Goal: Task Accomplishment & Management: Manage account settings

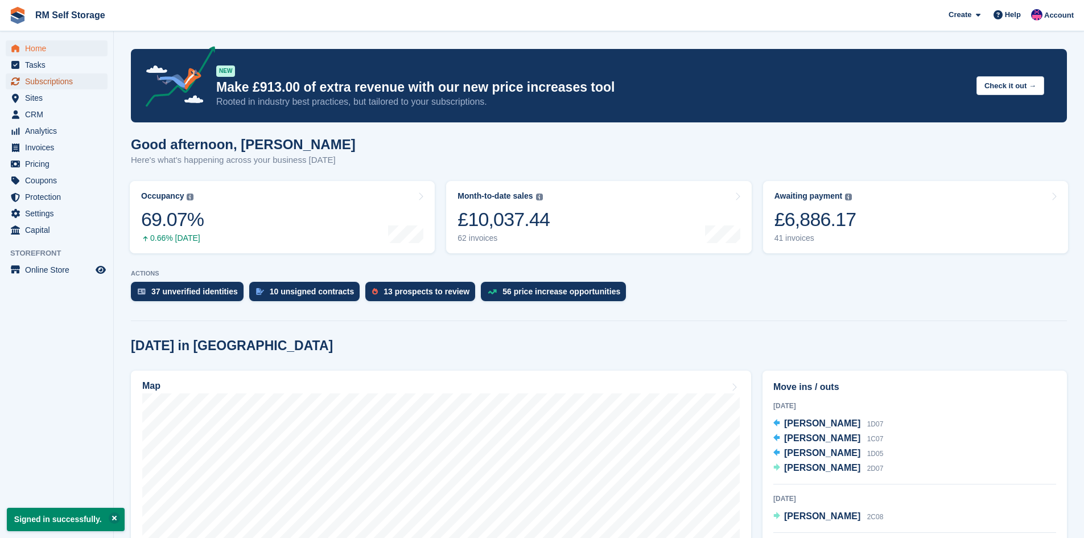
click at [53, 84] on span "Subscriptions" at bounding box center [59, 81] width 68 height 16
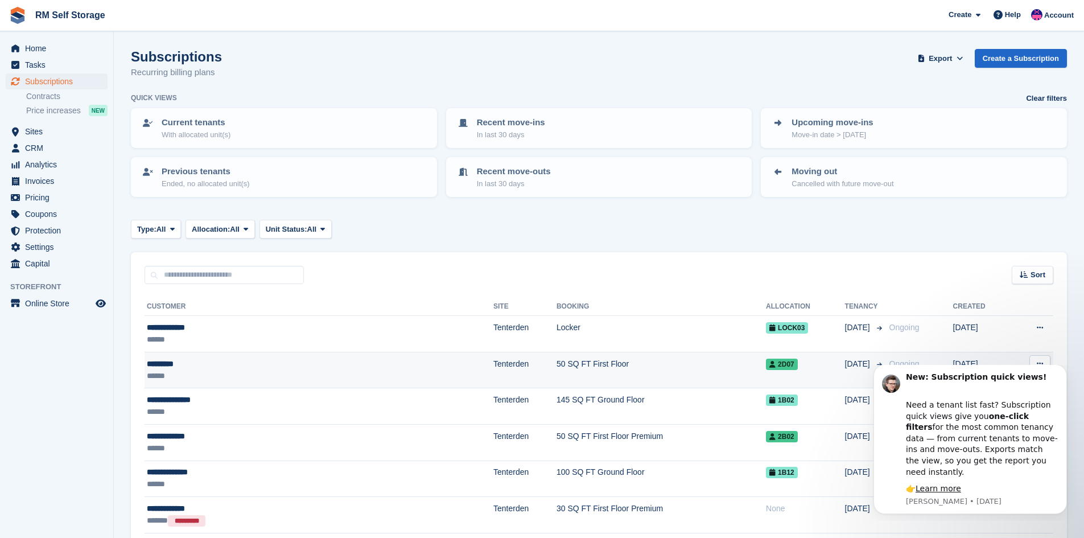
click at [557, 369] on td "50 SQ FT First Floor" at bounding box center [661, 370] width 209 height 36
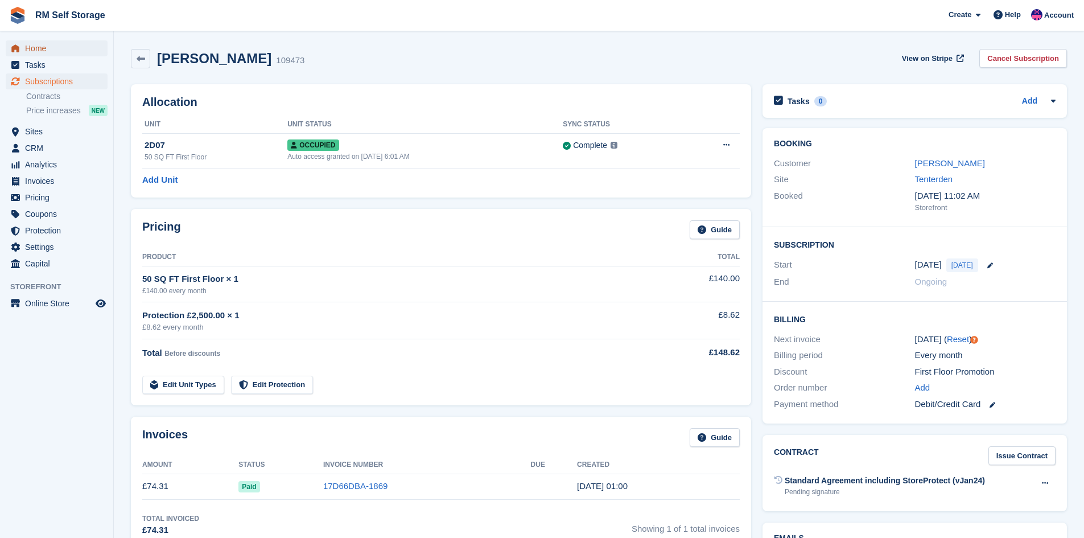
click at [65, 49] on span "Home" at bounding box center [59, 48] width 68 height 16
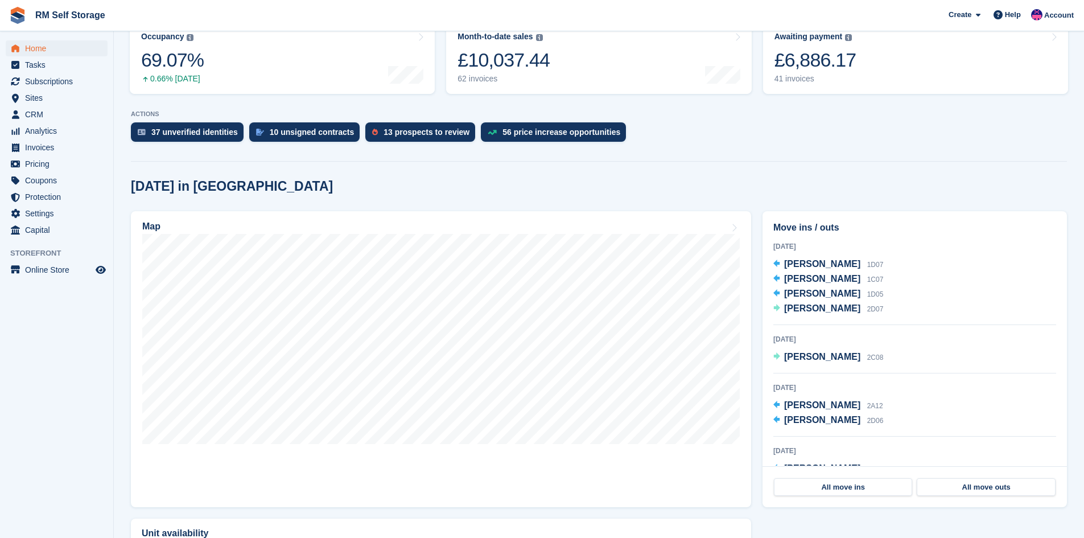
scroll to position [171, 0]
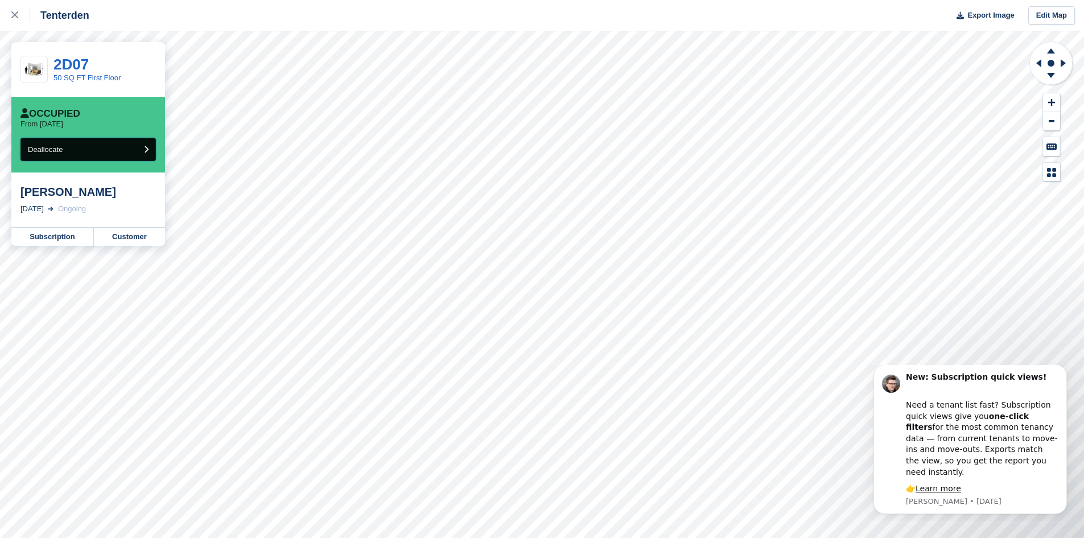
click at [97, 142] on button "Deallocate" at bounding box center [87, 149] width 135 height 23
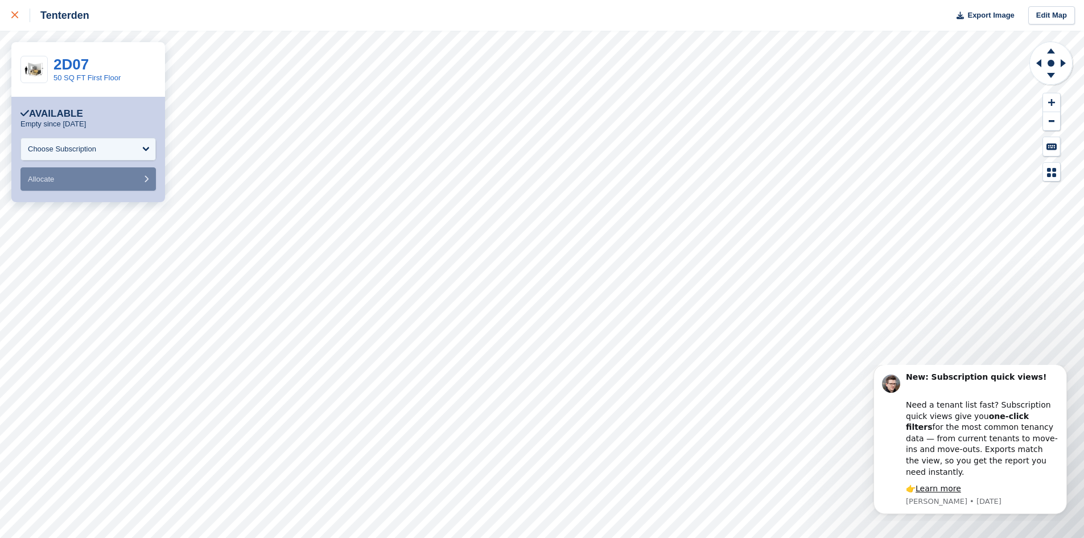
click at [18, 14] on icon at bounding box center [14, 14] width 7 height 7
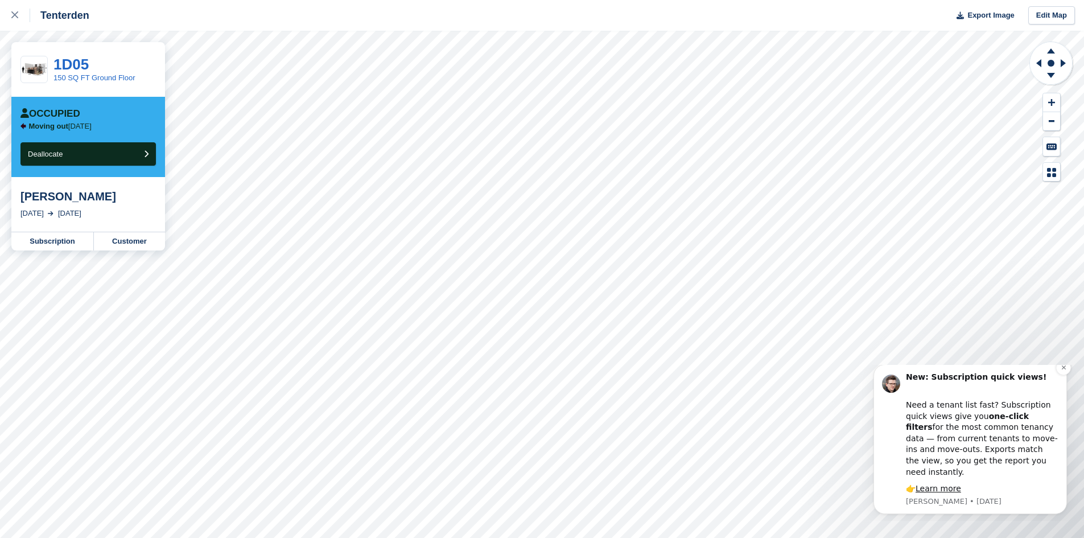
click at [880, 482] on div "New: Subscription quick views! Need a tenant list fast? Subscription quick view…" at bounding box center [971, 439] width 194 height 150
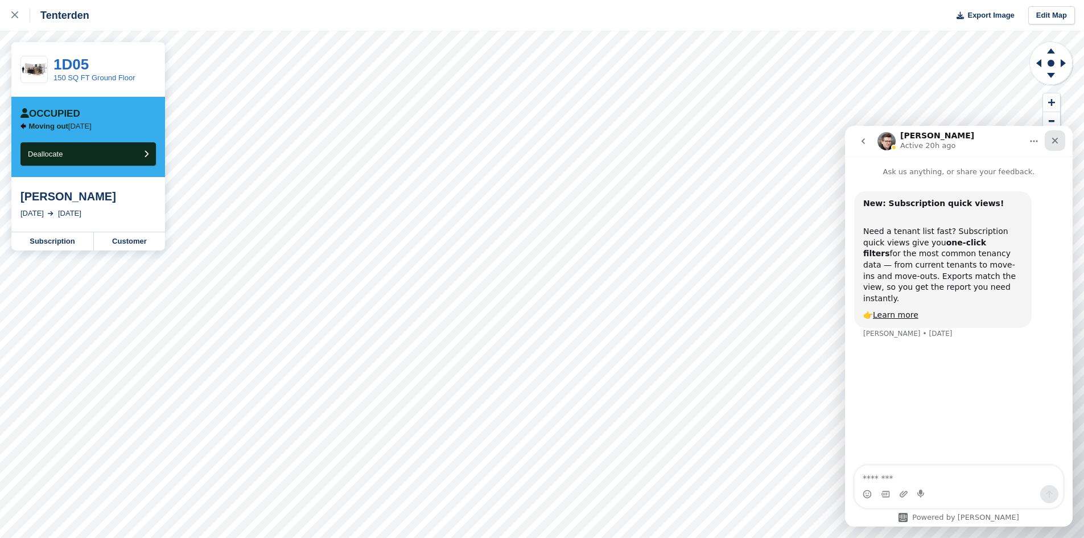
click at [1050, 143] on div "Close" at bounding box center [1055, 140] width 20 height 20
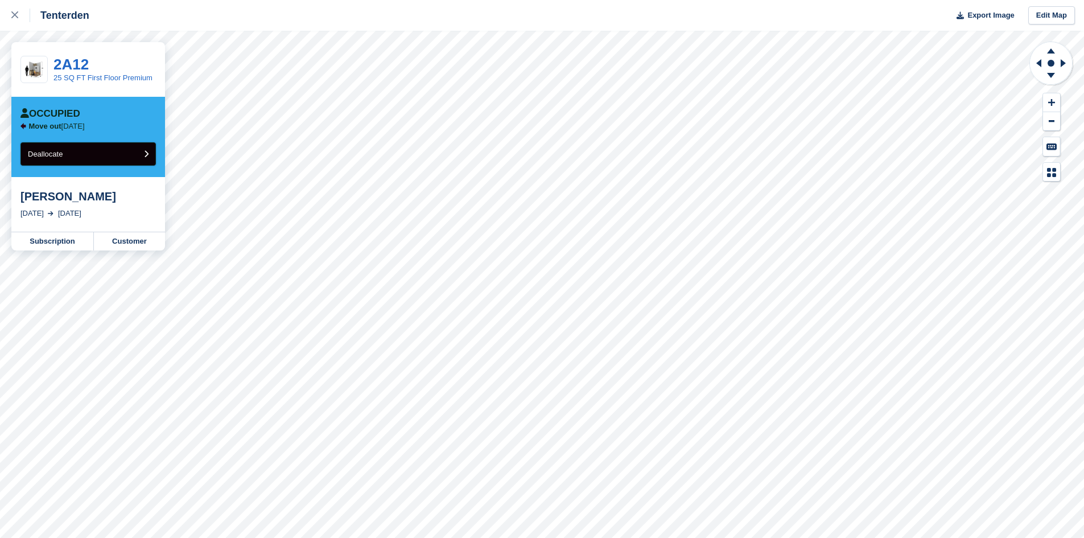
click at [60, 148] on button "Deallocate" at bounding box center [87, 153] width 135 height 23
